Goal: Information Seeking & Learning: Learn about a topic

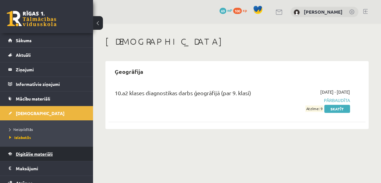
click at [38, 149] on link "Digitālie materiāli" at bounding box center [46, 154] width 77 height 14
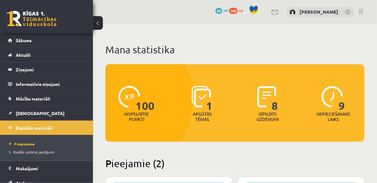
click at [337, 113] on p "Nepieciešamais laiks" at bounding box center [333, 116] width 33 height 11
click at [338, 106] on img at bounding box center [333, 97] width 22 height 22
click at [340, 103] on span "9" at bounding box center [342, 98] width 7 height 25
drag, startPoint x: 342, startPoint y: 103, endPoint x: 344, endPoint y: 109, distance: 6.6
click at [344, 109] on span "9" at bounding box center [342, 98] width 7 height 25
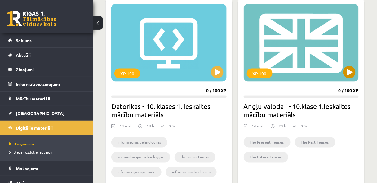
scroll to position [182, 0]
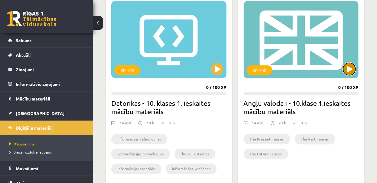
click at [350, 67] on button at bounding box center [349, 69] width 12 height 12
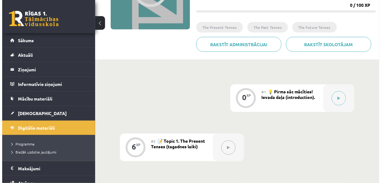
scroll to position [99, 0]
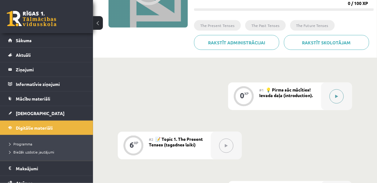
click at [334, 95] on button at bounding box center [337, 96] width 14 height 14
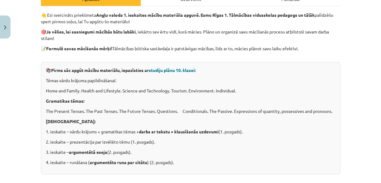
click at [169, 70] on span "studiju plānu 10. klasei:" at bounding box center [172, 70] width 47 height 6
drag, startPoint x: 158, startPoint y: 70, endPoint x: 166, endPoint y: 70, distance: 8.7
click at [166, 70] on span "studiju plānu 10. klasei:" at bounding box center [172, 70] width 47 height 6
click at [163, 83] on div "📚 Pirms sāc apgūt mācību materiālu, iepazīsties ar studiju plānu 10. klasei: Tē…" at bounding box center [190, 118] width 299 height 112
click at [255, 80] on p "Tēmas vārdu krājuma papildināšanai:" at bounding box center [191, 80] width 290 height 7
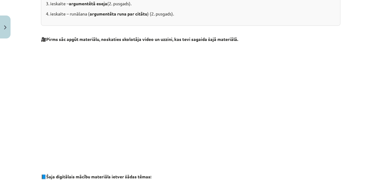
scroll to position [253, 0]
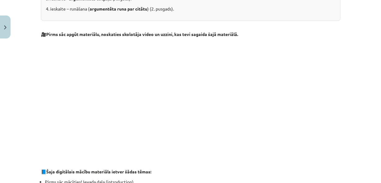
click at [327, 124] on p at bounding box center [190, 97] width 299 height 113
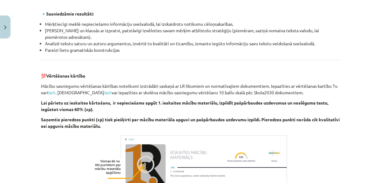
scroll to position [749, 0]
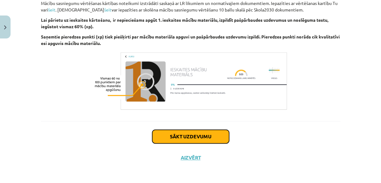
click at [193, 138] on button "Sākt uzdevumu" at bounding box center [190, 137] width 77 height 14
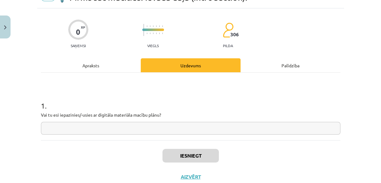
scroll to position [15, 0]
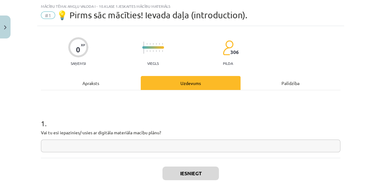
click at [131, 140] on input "text" at bounding box center [190, 146] width 299 height 13
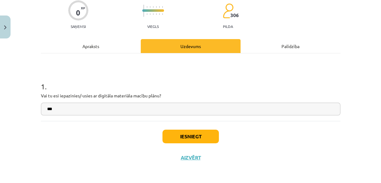
type input "***"
click at [179, 135] on button "Iesniegt" at bounding box center [190, 137] width 56 height 14
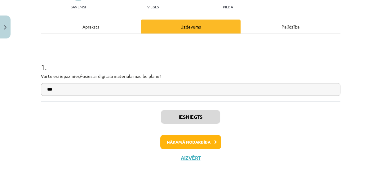
scroll to position [72, 0]
click at [204, 144] on button "Nākamā nodarbība" at bounding box center [190, 142] width 61 height 14
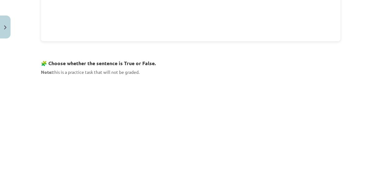
scroll to position [456, 0]
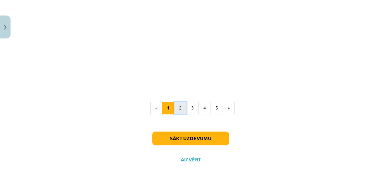
click at [177, 105] on button "2" at bounding box center [180, 108] width 12 height 12
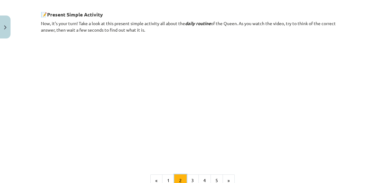
scroll to position [359, 0]
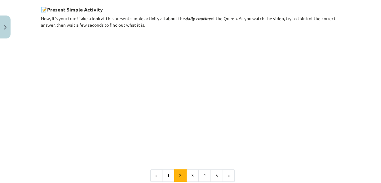
click at [326, 140] on p at bounding box center [190, 98] width 299 height 113
click at [191, 174] on button "3" at bounding box center [192, 175] width 12 height 12
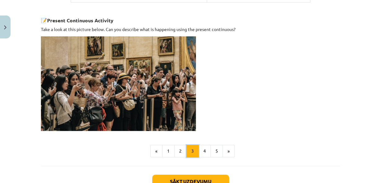
scroll to position [473, 0]
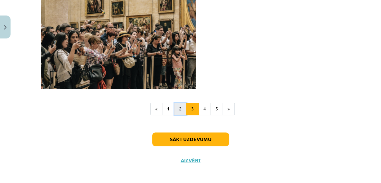
click at [180, 106] on button "2" at bounding box center [180, 109] width 12 height 12
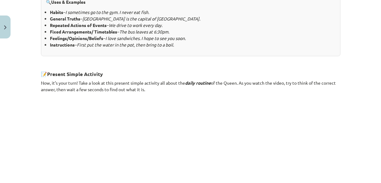
scroll to position [393, 0]
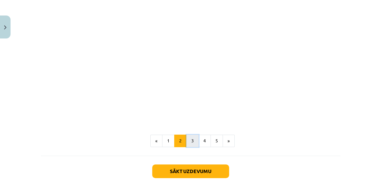
click at [193, 142] on button "3" at bounding box center [192, 141] width 12 height 12
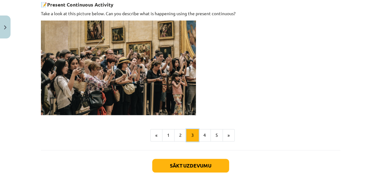
scroll to position [473, 0]
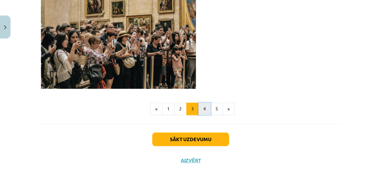
click at [199, 106] on button "4" at bounding box center [204, 109] width 12 height 12
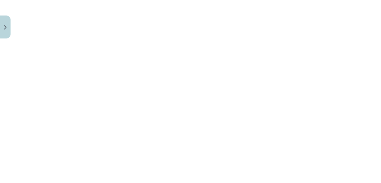
scroll to position [593, 0]
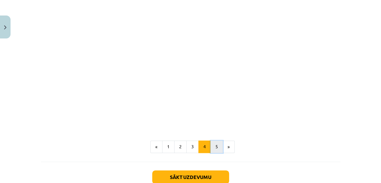
click at [215, 140] on button "5" at bounding box center [217, 146] width 12 height 12
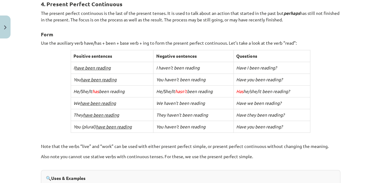
scroll to position [111, 0]
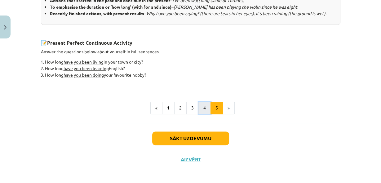
click at [200, 106] on button "4" at bounding box center [204, 108] width 12 height 12
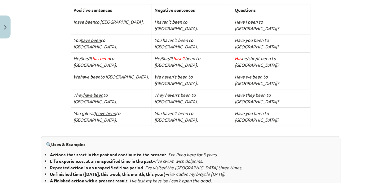
scroll to position [144, 0]
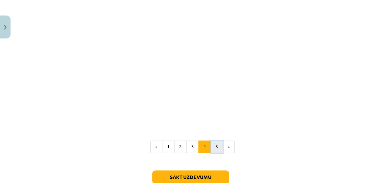
click at [214, 140] on button "5" at bounding box center [217, 146] width 12 height 12
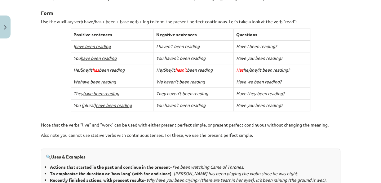
scroll to position [149, 0]
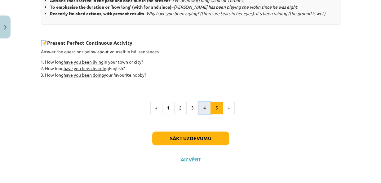
click at [199, 104] on button "4" at bounding box center [204, 108] width 12 height 12
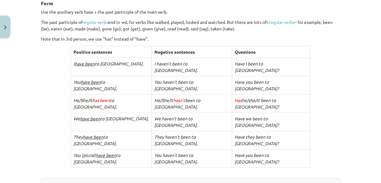
scroll to position [210, 0]
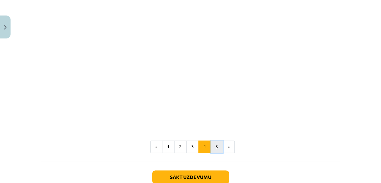
click at [215, 140] on button "5" at bounding box center [217, 146] width 12 height 12
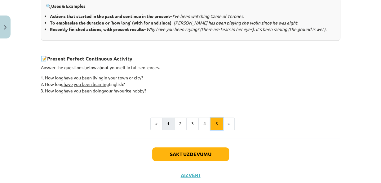
scroll to position [293, 0]
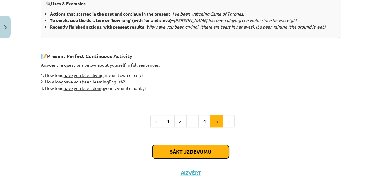
click at [185, 152] on button "Sākt uzdevumu" at bounding box center [190, 152] width 77 height 14
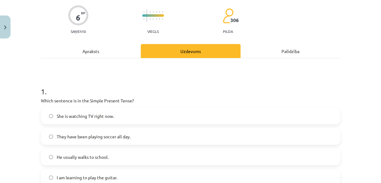
scroll to position [48, 0]
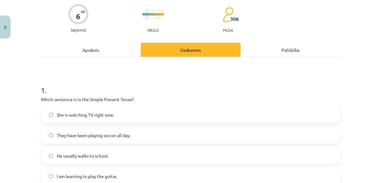
click at [121, 152] on label "He usually walks to school." at bounding box center [191, 156] width 298 height 16
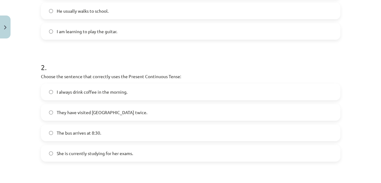
scroll to position [197, 0]
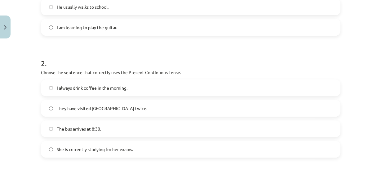
click at [93, 153] on label "She is currently studying for her exams." at bounding box center [191, 149] width 298 height 16
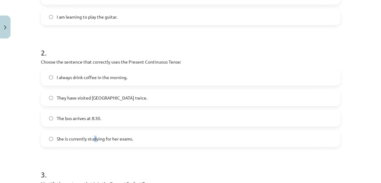
scroll to position [214, 0]
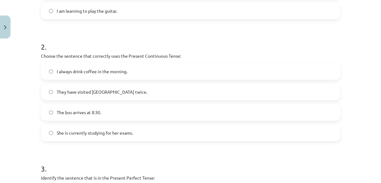
click at [61, 137] on label "She is currently studying for her exams." at bounding box center [191, 133] width 298 height 16
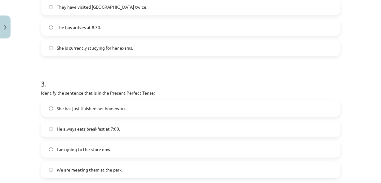
scroll to position [313, 0]
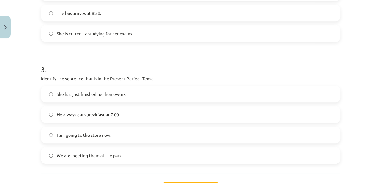
click at [53, 93] on label "She has just finished her homework." at bounding box center [191, 94] width 298 height 16
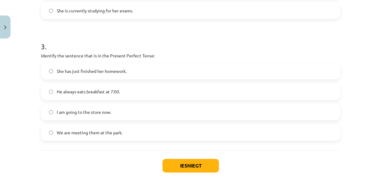
scroll to position [365, 0]
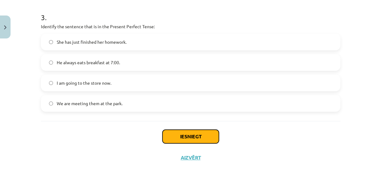
click at [171, 136] on button "Iesniegt" at bounding box center [190, 137] width 56 height 14
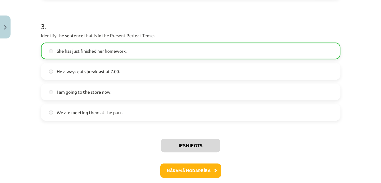
scroll to position [384, 0]
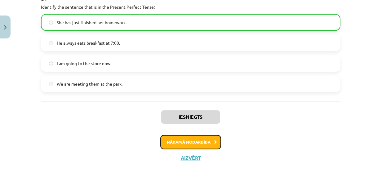
click at [198, 140] on button "Nākamā nodarbība" at bounding box center [190, 142] width 61 height 14
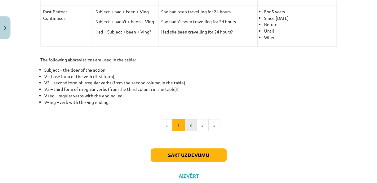
scroll to position [341, 0]
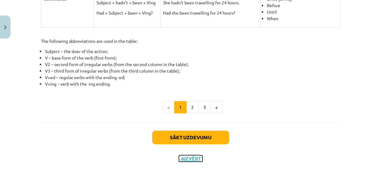
click at [193, 157] on button "Aizvērt" at bounding box center [191, 158] width 24 height 6
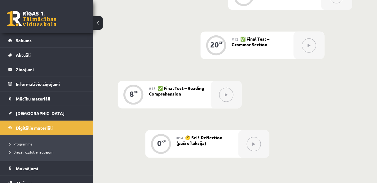
scroll to position [707, 0]
drag, startPoint x: 196, startPoint y: 121, endPoint x: 339, endPoint y: 112, distance: 144.2
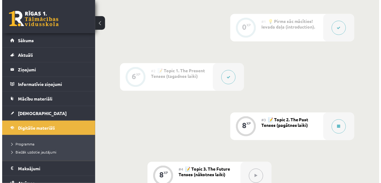
scroll to position [194, 0]
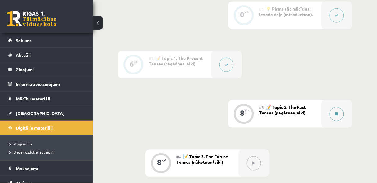
click at [323, 119] on div at bounding box center [336, 114] width 31 height 28
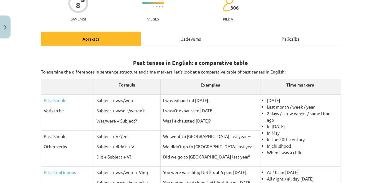
scroll to position [0, 0]
